Goal: Transaction & Acquisition: Purchase product/service

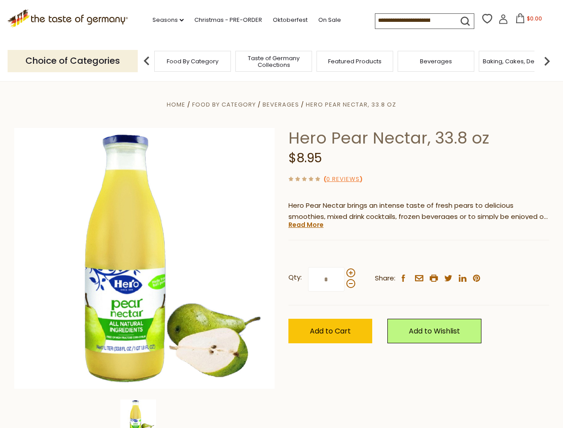
click at [281, 214] on div "Home Food By Category [GEOGRAPHIC_DATA] Hero Pear Nectar, 33.8 oz Hero Pear Nec…" at bounding box center [282, 270] width 549 height 343
click at [165, 20] on link "Seasons dropdown_arrow" at bounding box center [168, 20] width 31 height 10
click at [414, 21] on input at bounding box center [413, 20] width 75 height 12
click at [527, 21] on span "$0.00" at bounding box center [534, 19] width 15 height 8
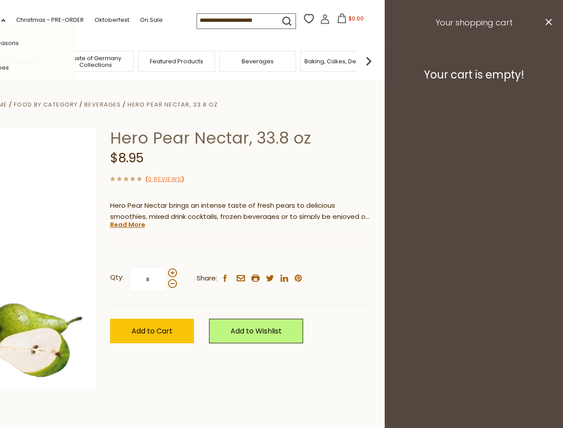
click at [75, 61] on div "All Seasons Recipes Game Day [DATE] [DATE] [DATE][PERSON_NAME] [DATE] Springfes…" at bounding box center [24, 214] width 101 height 378
click at [378, 61] on img at bounding box center [369, 61] width 18 height 18
click at [281, 255] on div "Home Food By Category [GEOGRAPHIC_DATA] Hero Pear Nectar, 33.8 oz Hero Pear Nec…" at bounding box center [103, 270] width 549 height 343
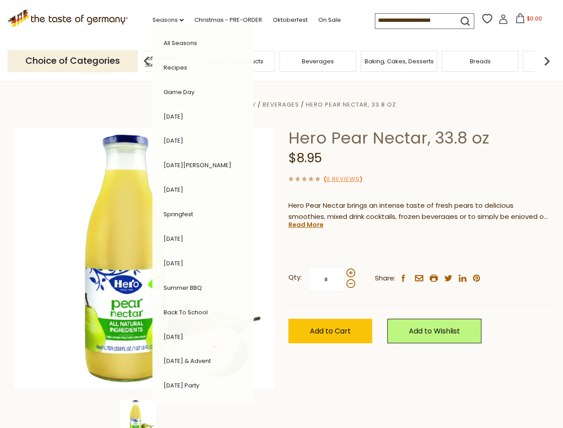
click at [145, 414] on div "Home Food By Category [GEOGRAPHIC_DATA] Hero Pear Nectar, 33.8 oz Hero Pear Nec…" at bounding box center [282, 270] width 549 height 343
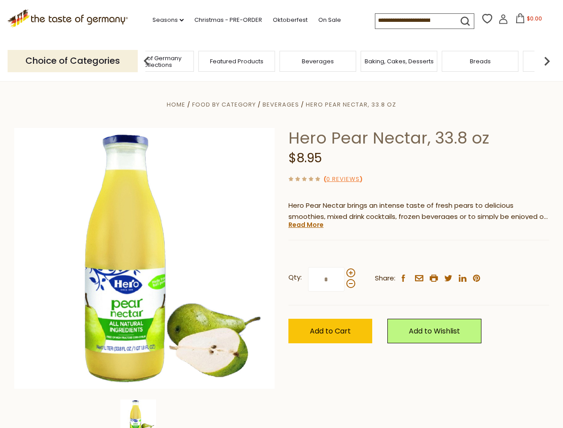
click at [145, 414] on img at bounding box center [138, 418] width 36 height 36
click at [306, 225] on link "Read More" at bounding box center [306, 224] width 35 height 9
